Goal: Navigation & Orientation: Find specific page/section

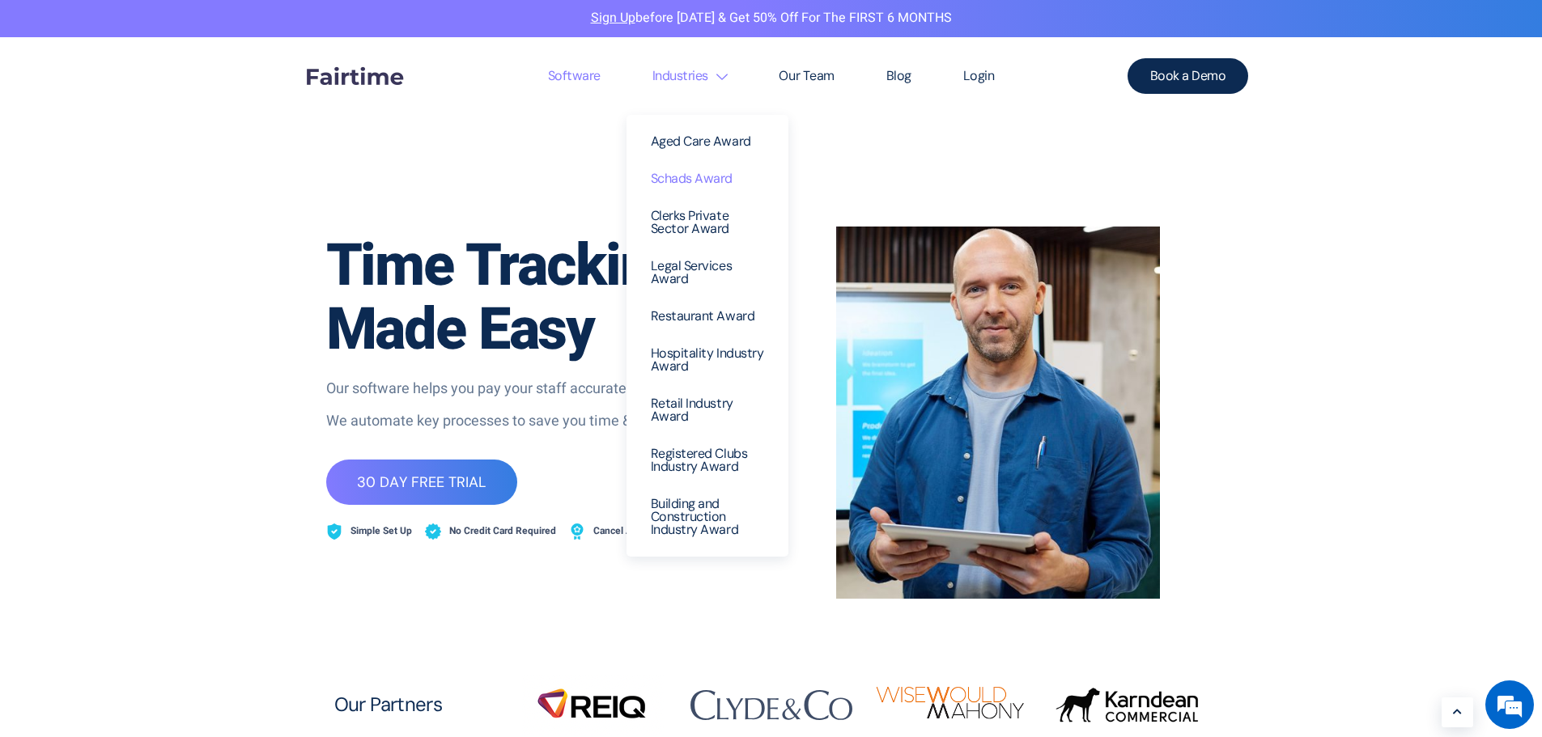
click at [710, 187] on link "Schads Award" at bounding box center [708, 178] width 138 height 37
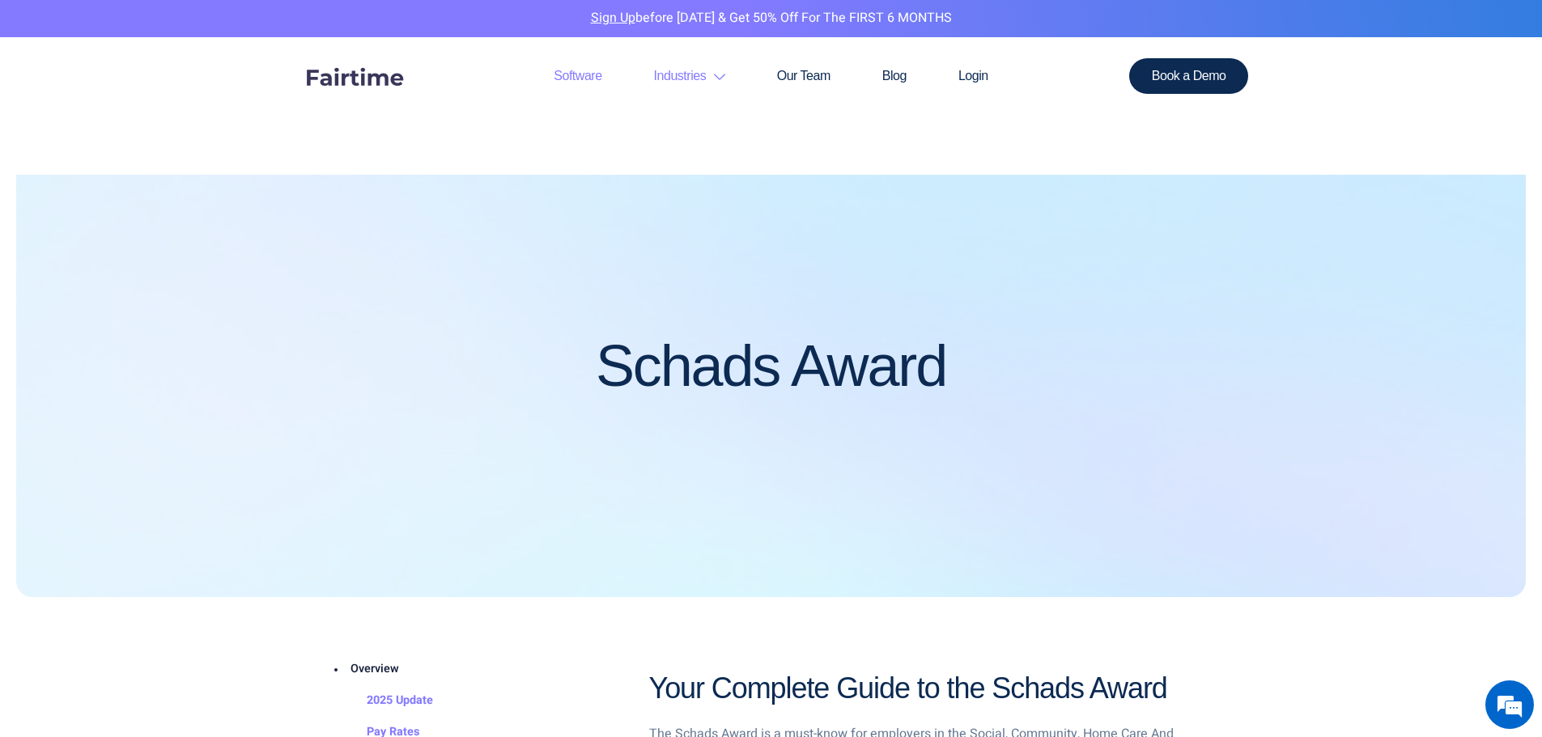
click at [568, 74] on link "Software" at bounding box center [578, 76] width 100 height 78
